Goal: Task Accomplishment & Management: Complete application form

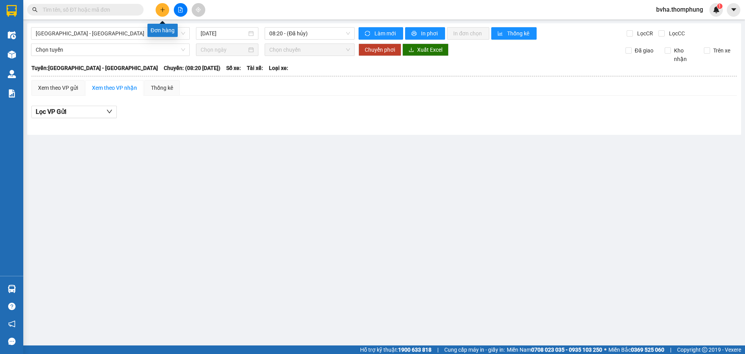
click at [160, 9] on icon "plus" at bounding box center [162, 9] width 5 height 5
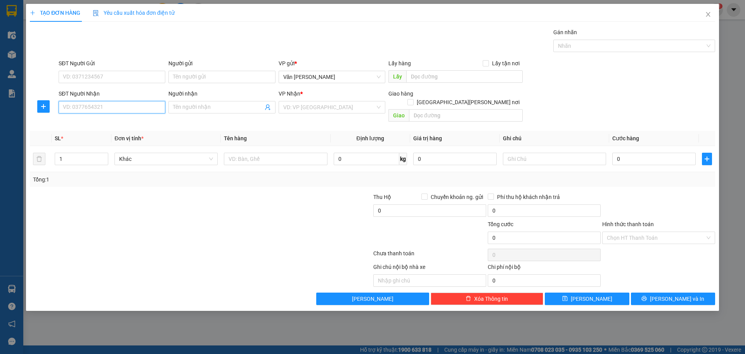
click at [101, 106] on input "SĐT Người Nhận" at bounding box center [112, 107] width 107 height 12
click at [118, 120] on div "0983598885 - [PERSON_NAME] CĂN" at bounding box center [111, 122] width 97 height 9
type input "0983598885"
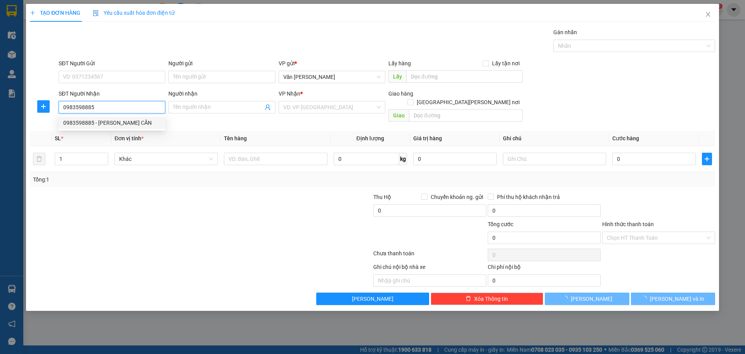
type input "[PERSON_NAME] CĂN"
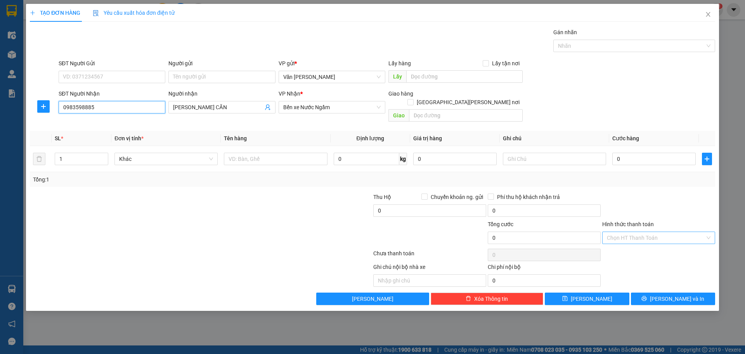
click at [710, 232] on div "Chọn HT Thanh Toán" at bounding box center [658, 237] width 113 height 12
type input "0983598885"
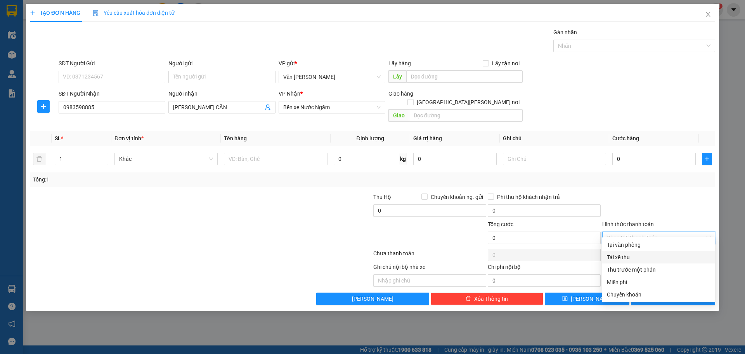
click at [628, 260] on div "Tài xế thu" at bounding box center [659, 257] width 104 height 9
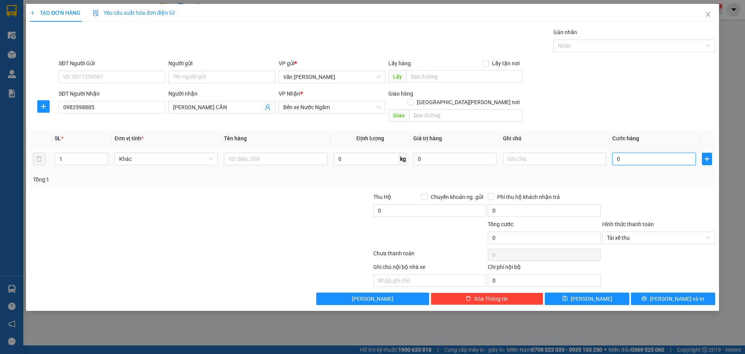
click at [625, 153] on input "0" at bounding box center [654, 159] width 83 height 12
click at [587, 294] on span "[PERSON_NAME]" at bounding box center [592, 298] width 42 height 9
